Goal: Task Accomplishment & Management: Manage account settings

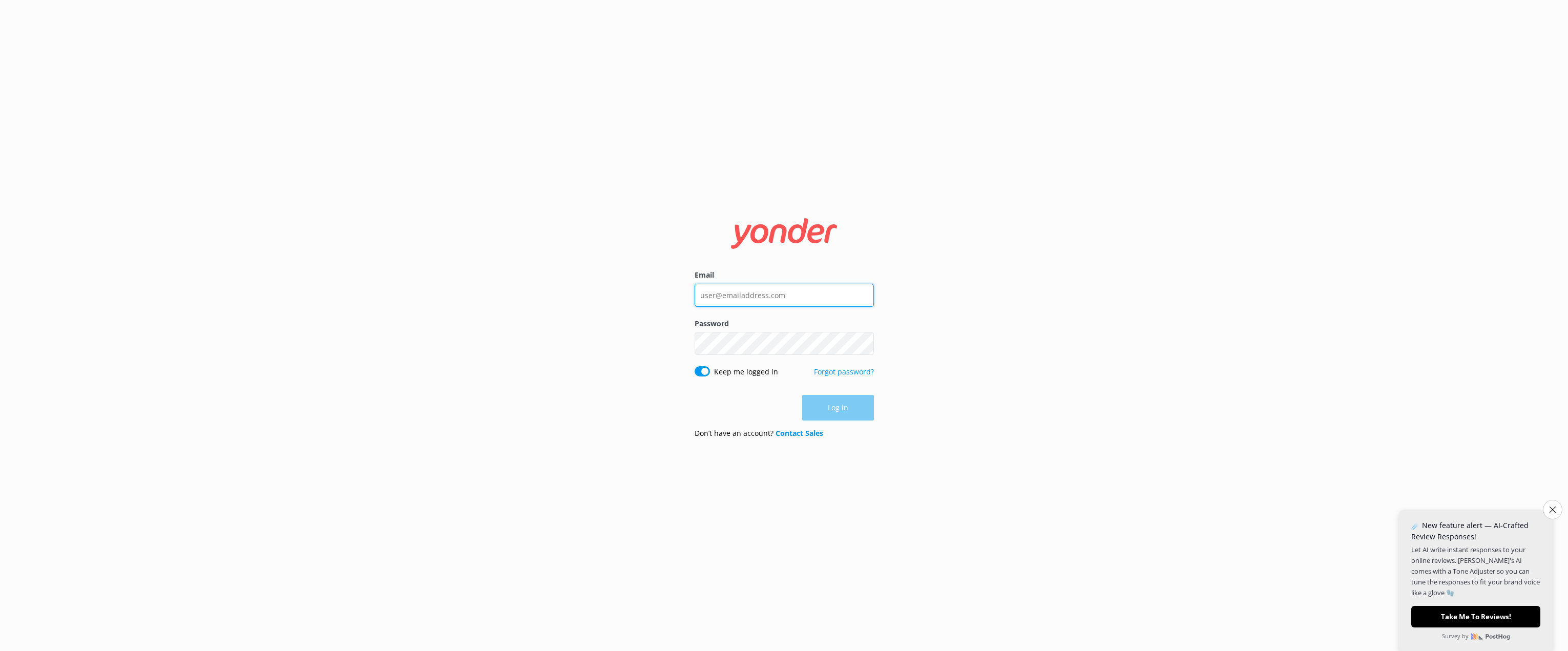
click at [740, 301] on input "Email" at bounding box center [784, 295] width 180 height 23
type input "[PERSON_NAME][EMAIL_ADDRESS][DOMAIN_NAME]"
click at [715, 349] on div "Password Show password" at bounding box center [784, 342] width 180 height 48
click at [837, 407] on button "Log in" at bounding box center [837, 408] width 72 height 26
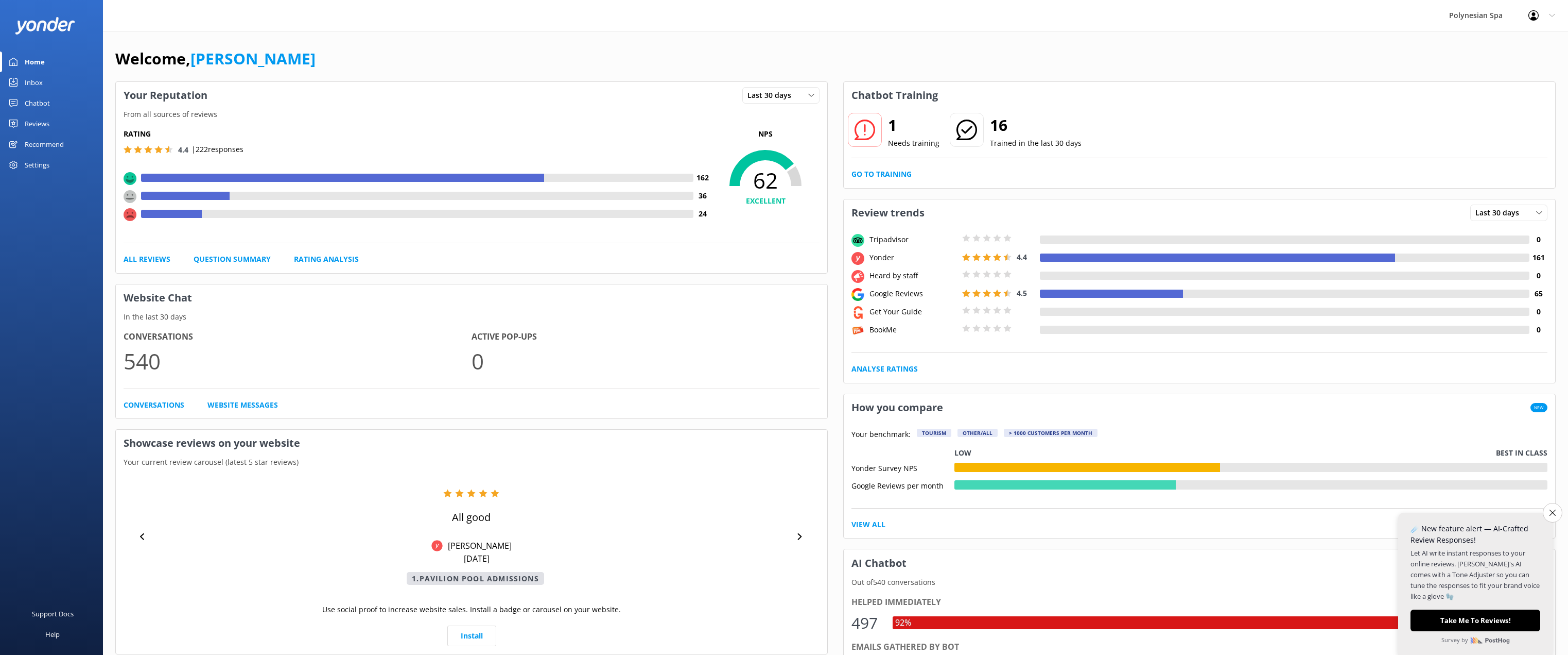
click at [33, 75] on div "Inbox" at bounding box center [33, 82] width 18 height 21
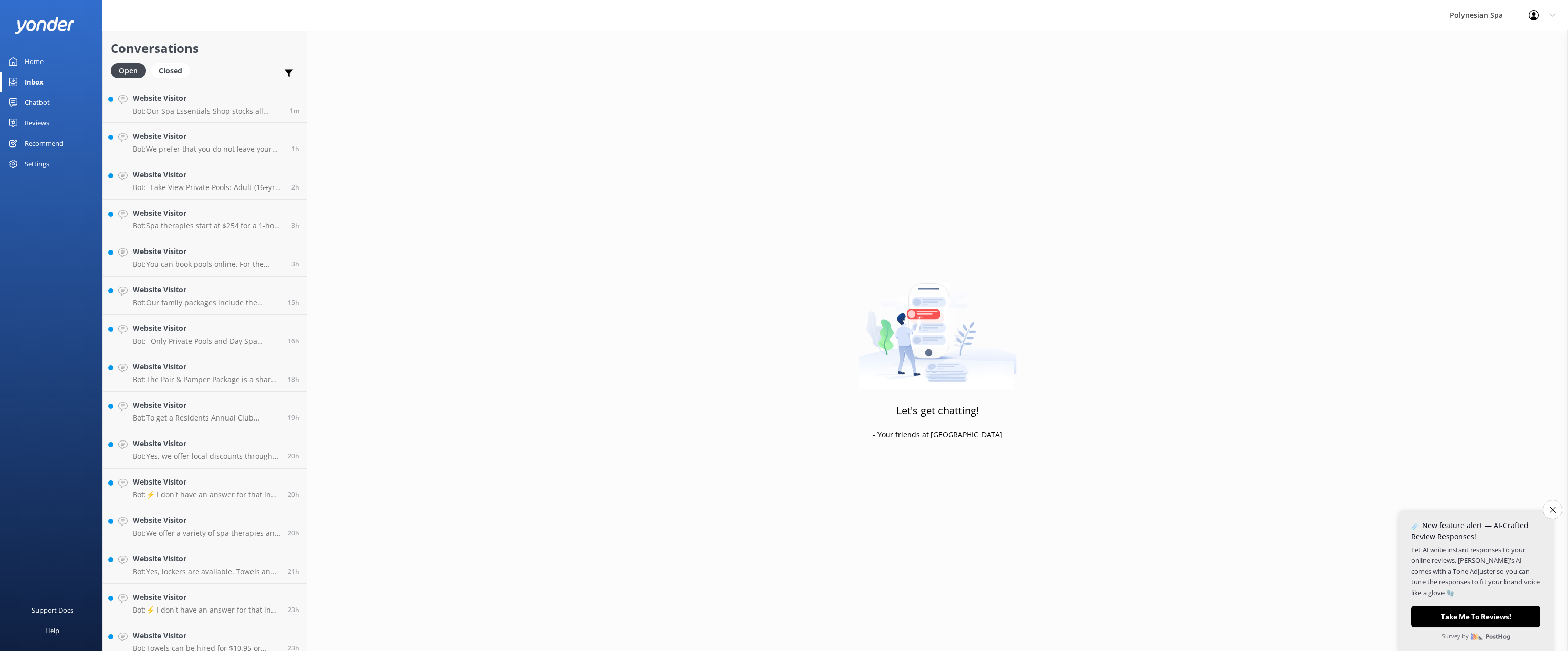
click at [48, 98] on div "Chatbot" at bounding box center [37, 102] width 25 height 20
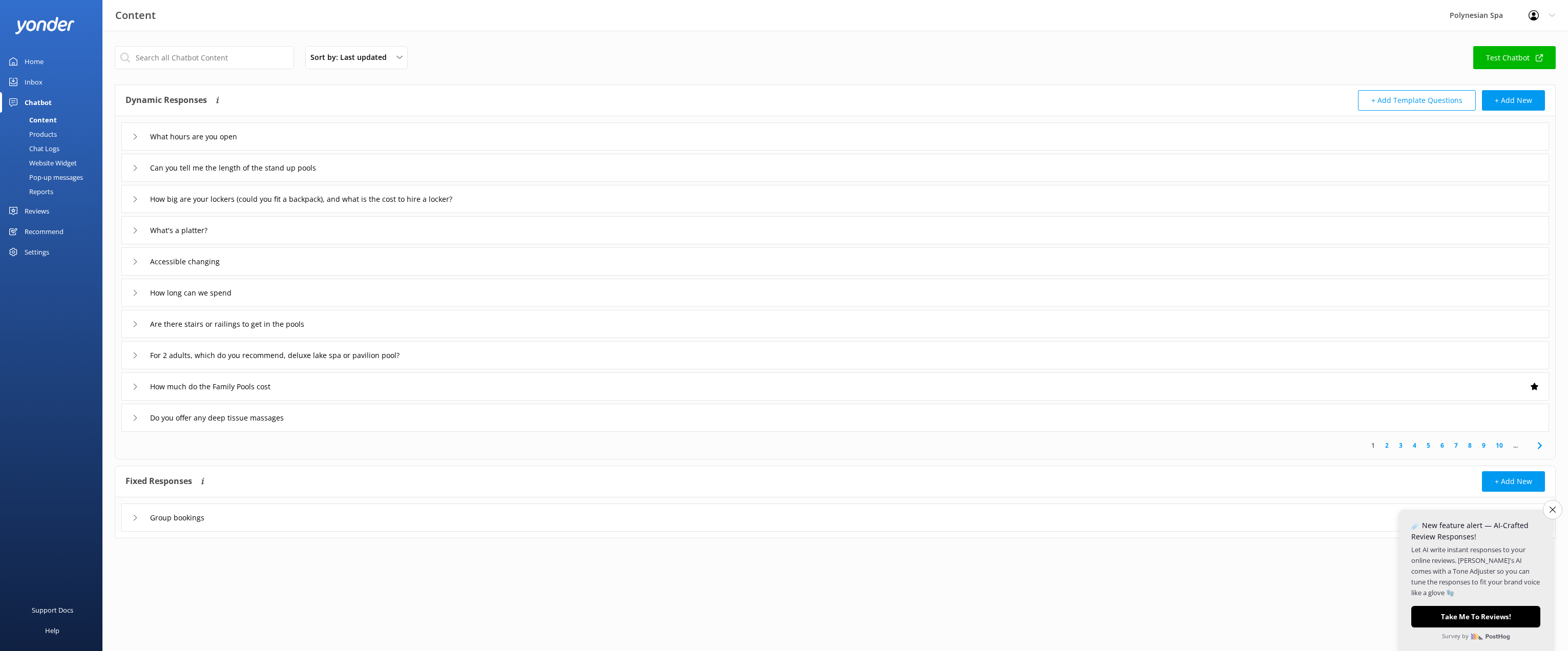
click at [40, 207] on div "Reviews" at bounding box center [36, 210] width 24 height 20
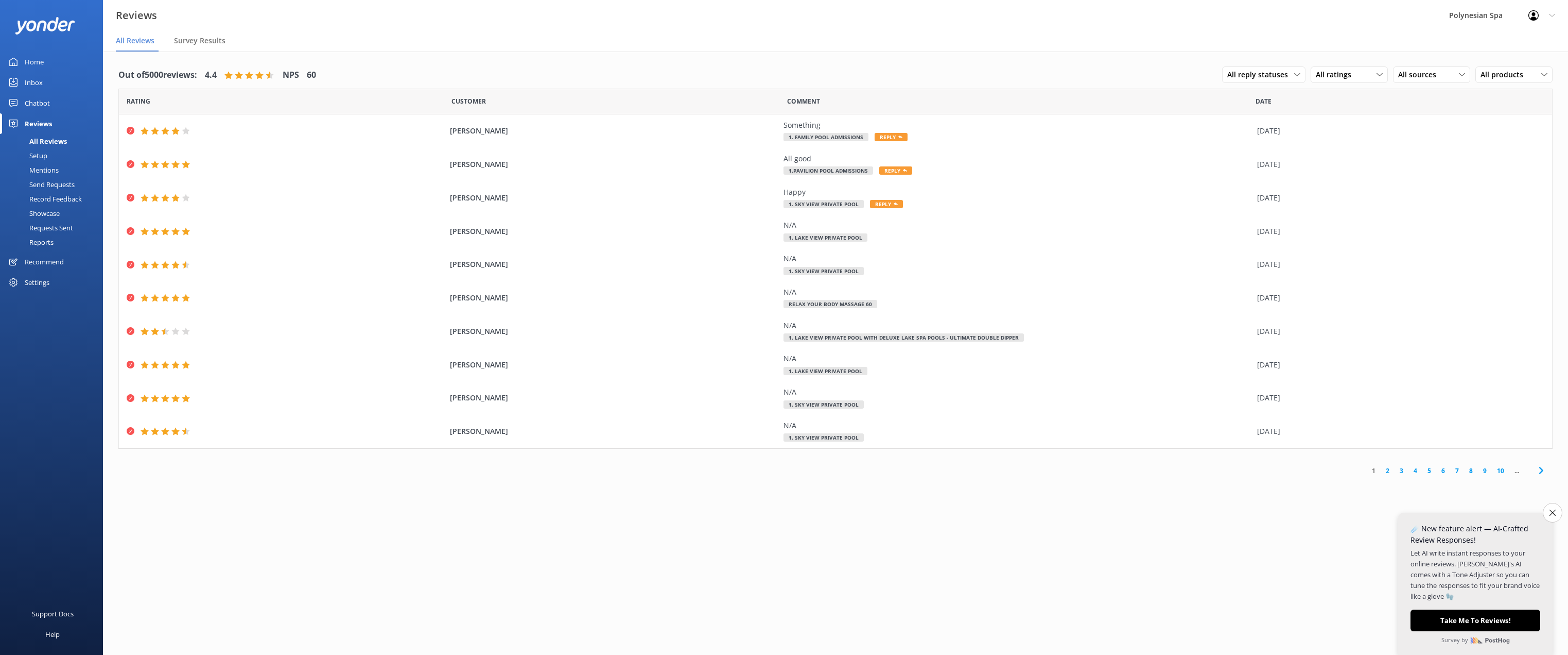
click at [1386, 471] on link "2" at bounding box center [1388, 471] width 14 height 10
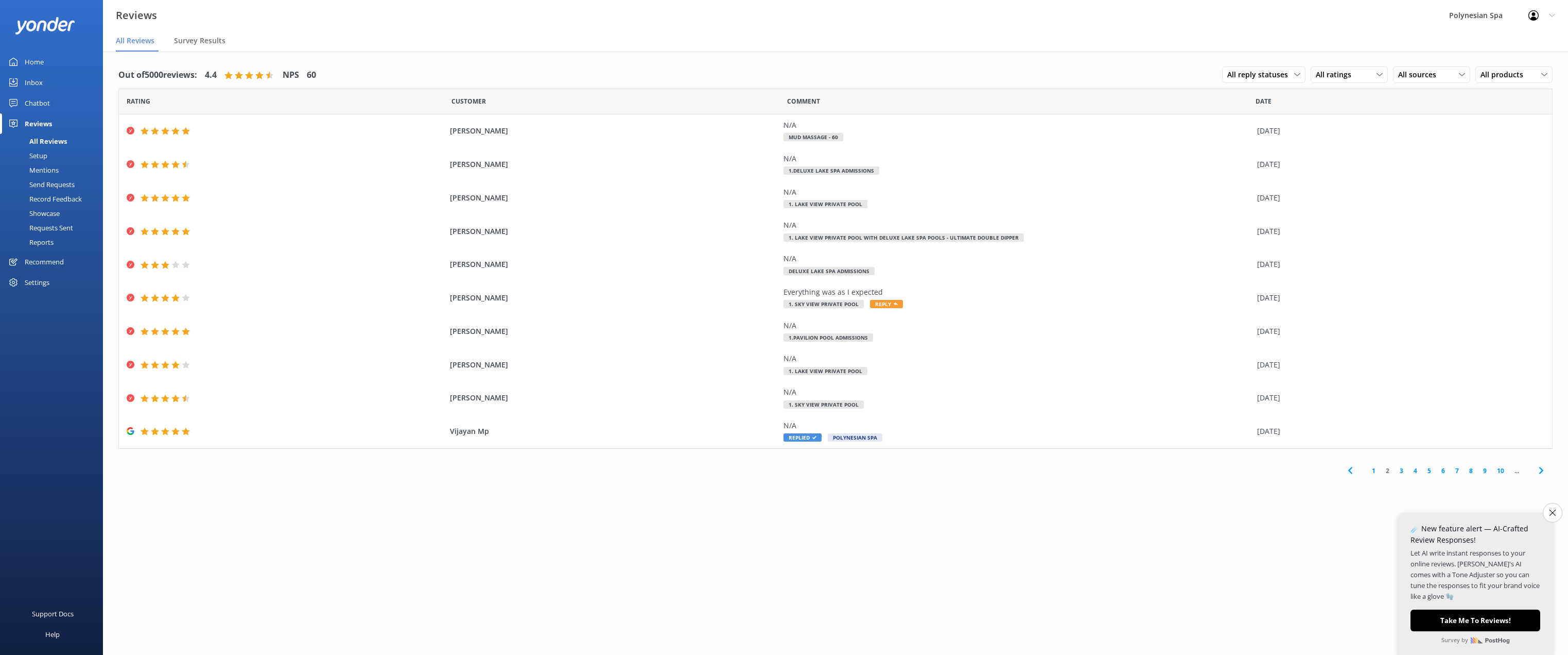
click at [1404, 471] on link "3" at bounding box center [1402, 471] width 14 height 10
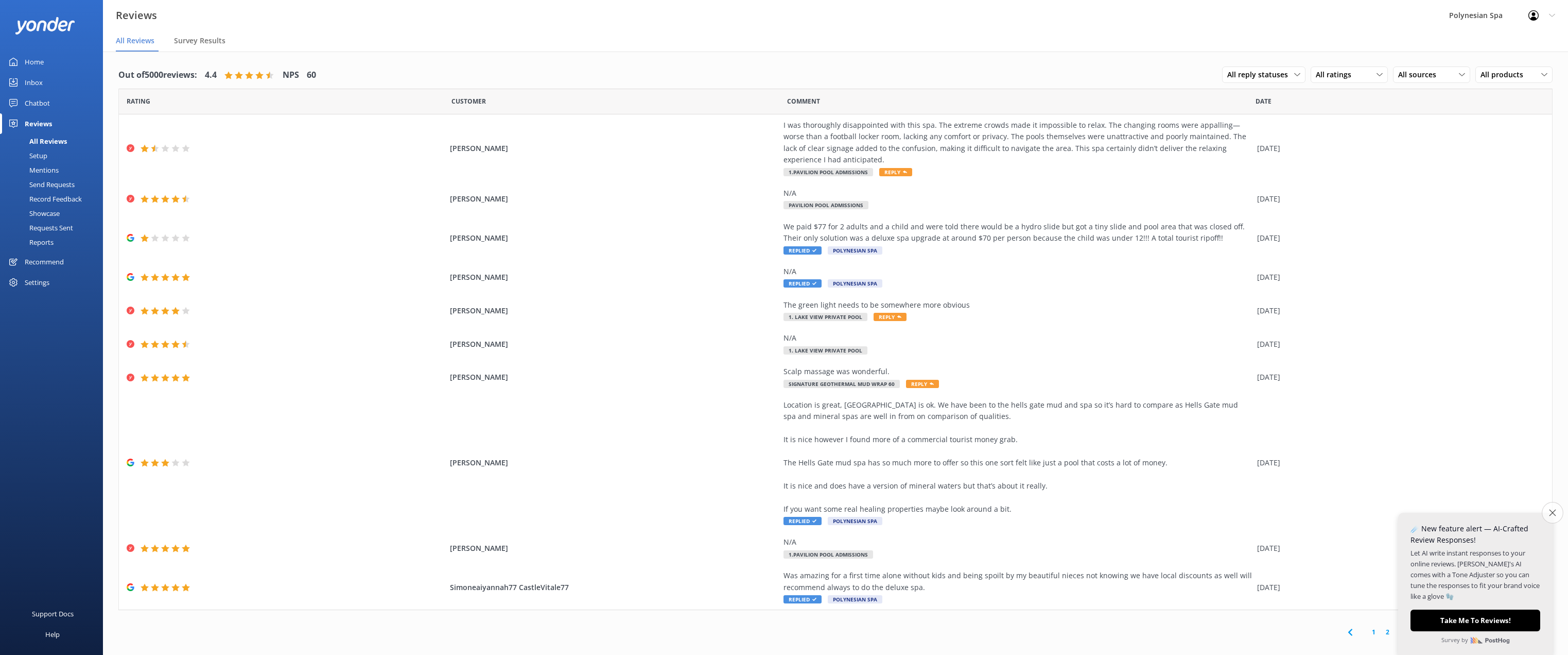
click at [1553, 510] on icon "Close survey" at bounding box center [1552, 512] width 7 height 7
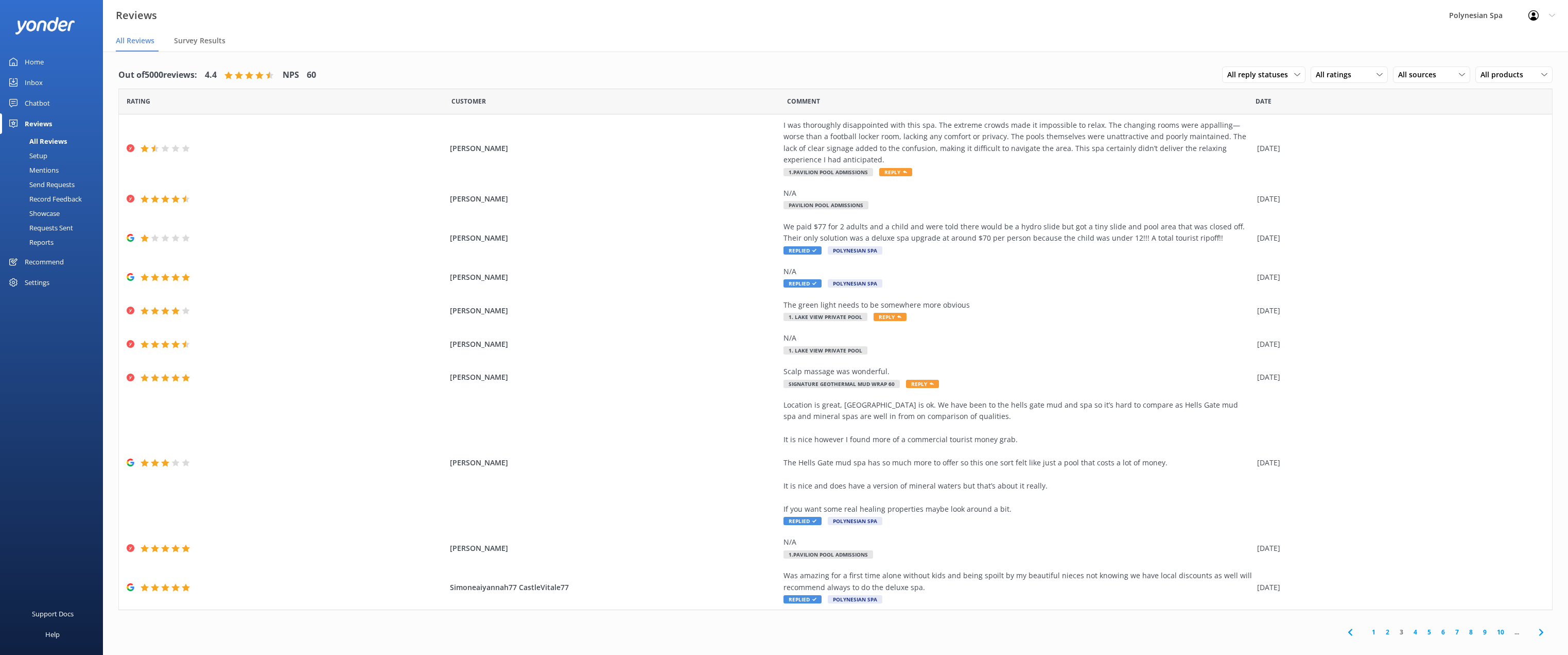
click at [1415, 632] on link "4" at bounding box center [1415, 632] width 14 height 10
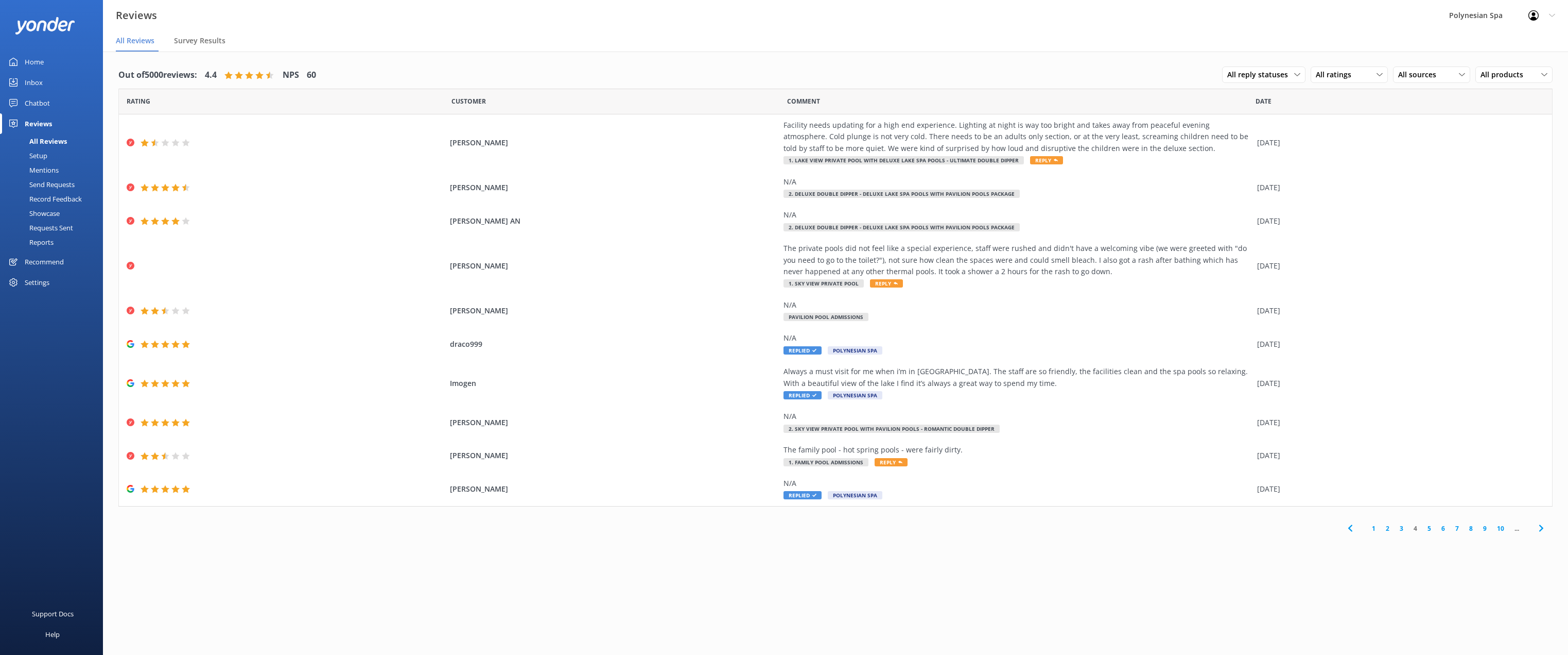
click at [1430, 527] on link "5" at bounding box center [1429, 528] width 14 height 10
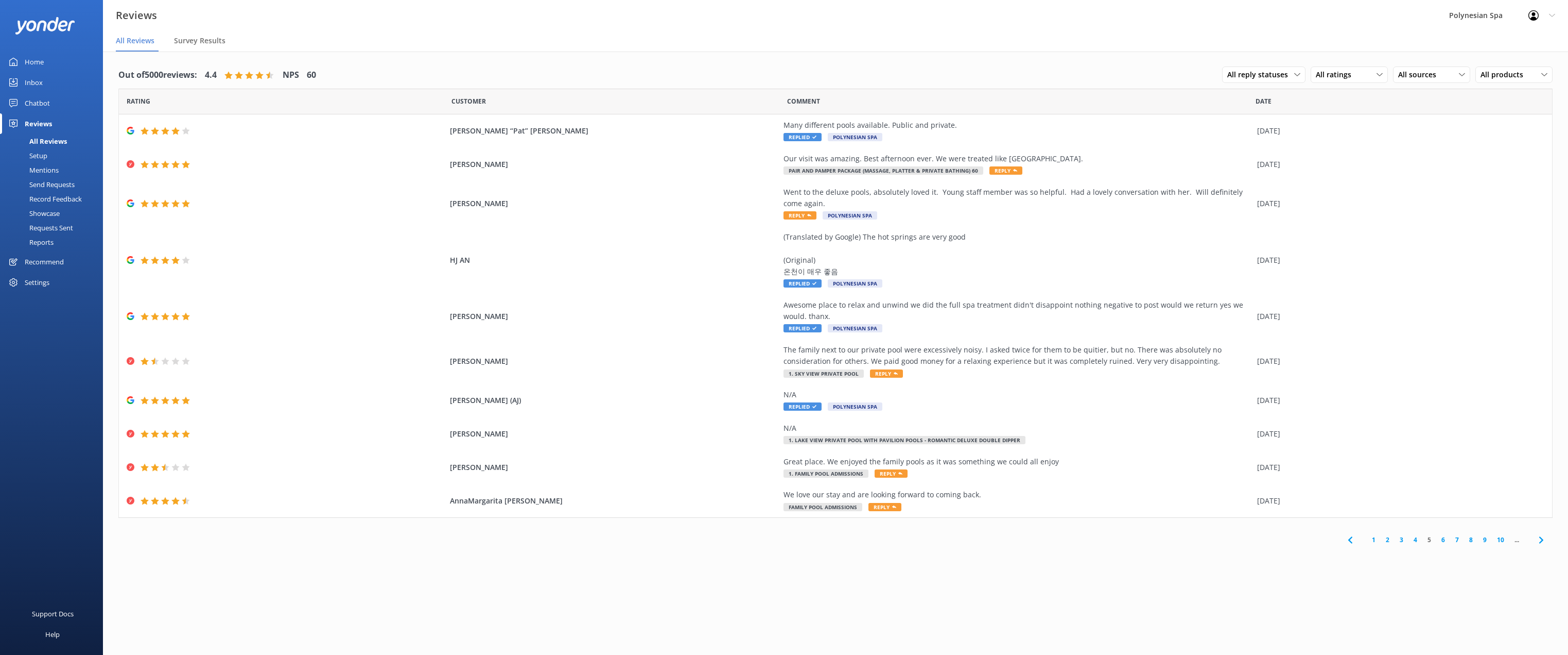
click at [1443, 537] on link "6" at bounding box center [1443, 540] width 14 height 10
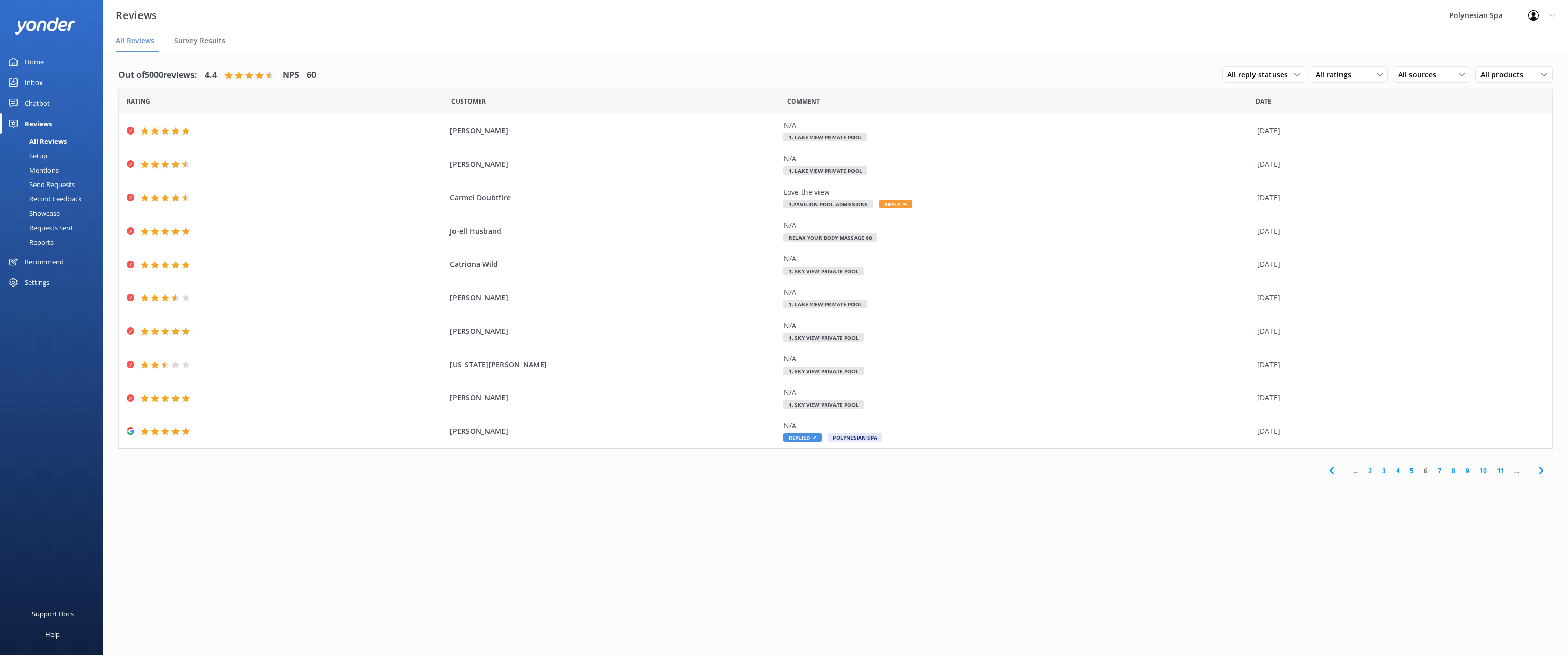
click at [1333, 469] on icon at bounding box center [1332, 470] width 13 height 13
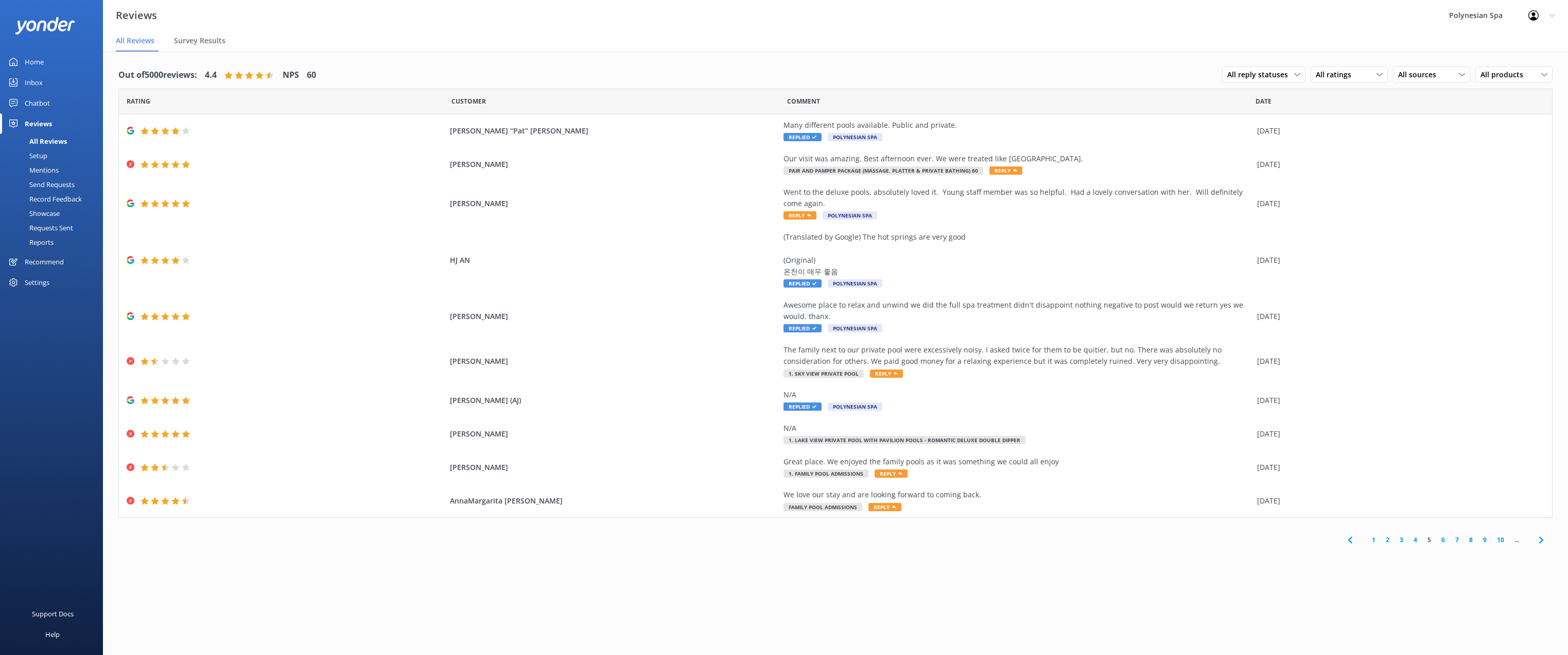
click at [1333, 469] on div "[DATE]" at bounding box center [1398, 467] width 282 height 11
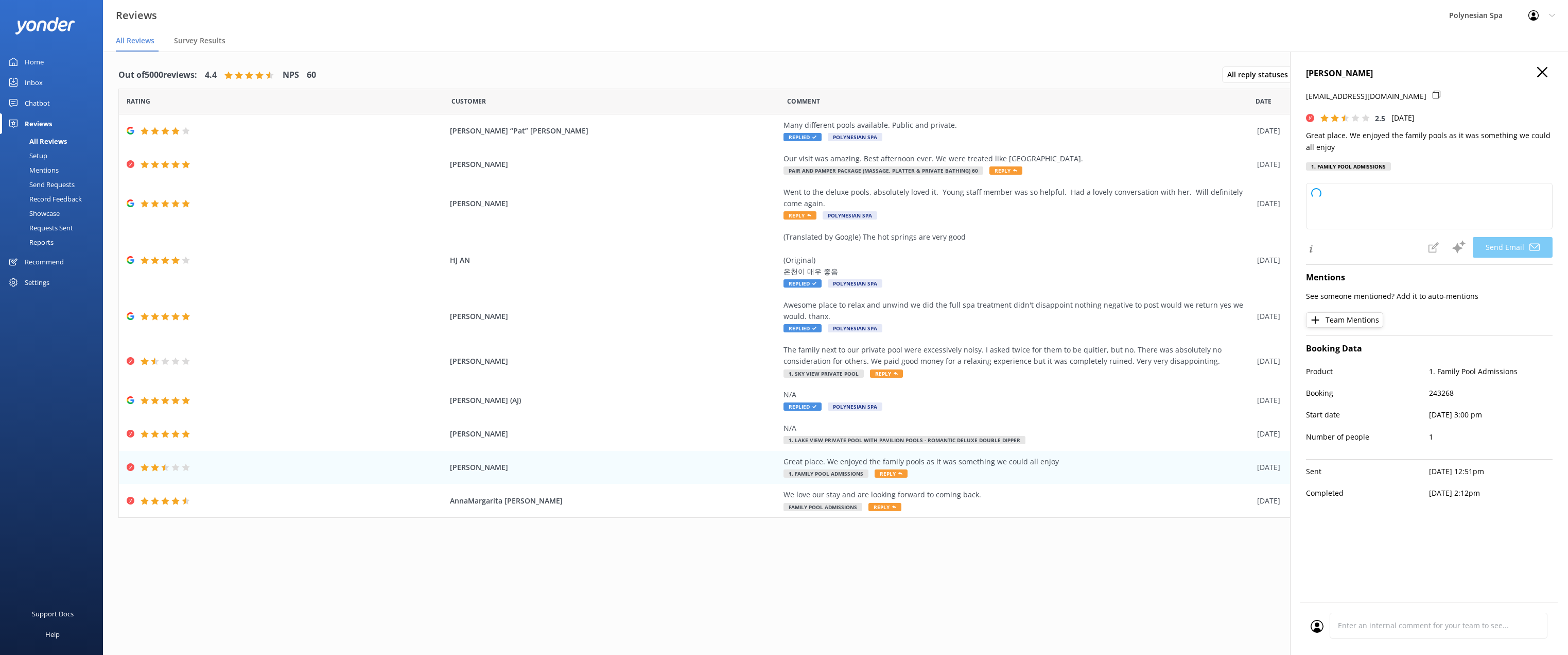
click at [1540, 72] on icon at bounding box center [1543, 72] width 11 height 11
